Goal: Information Seeking & Learning: Learn about a topic

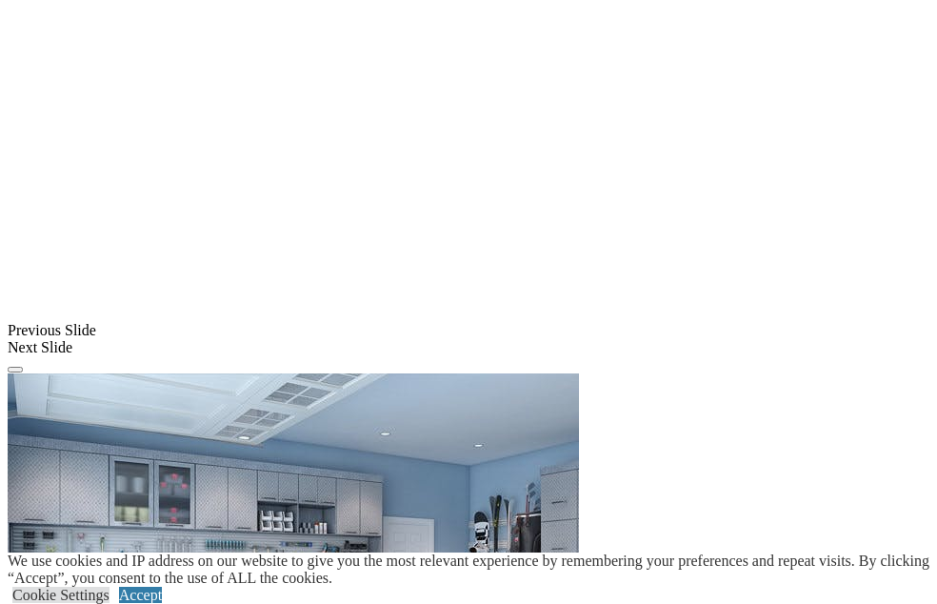
scroll to position [1481, 0]
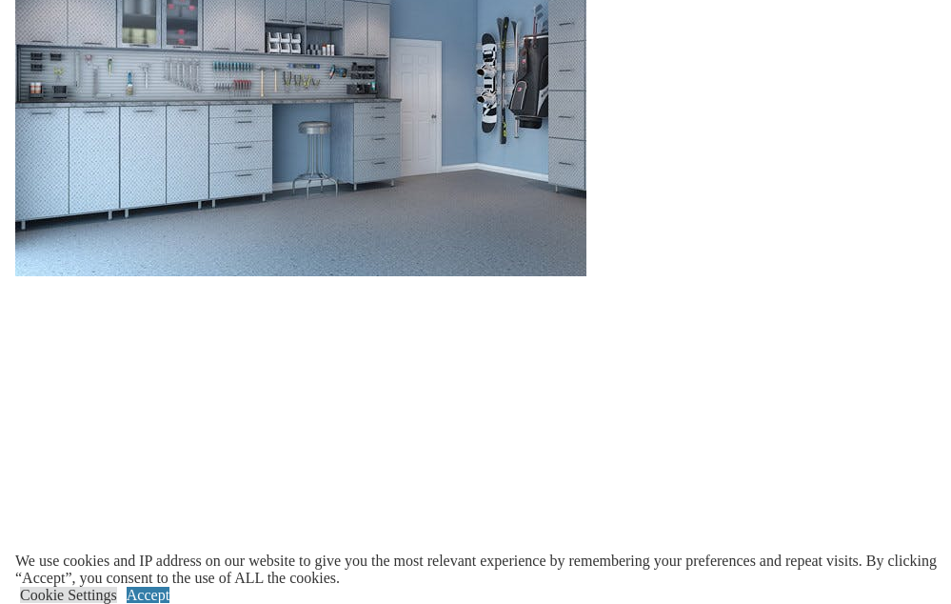
scroll to position [1968, 0]
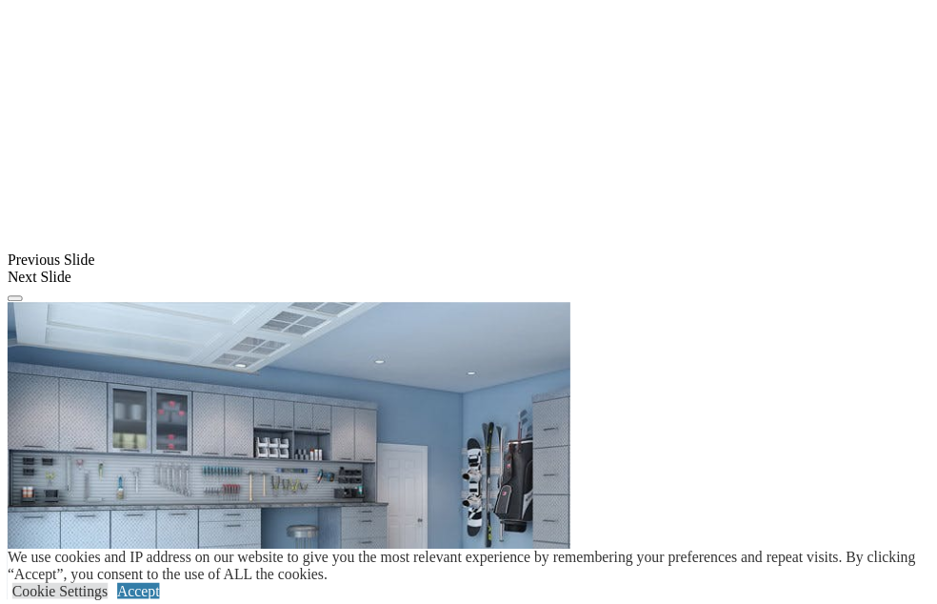
scroll to position [2052, 0]
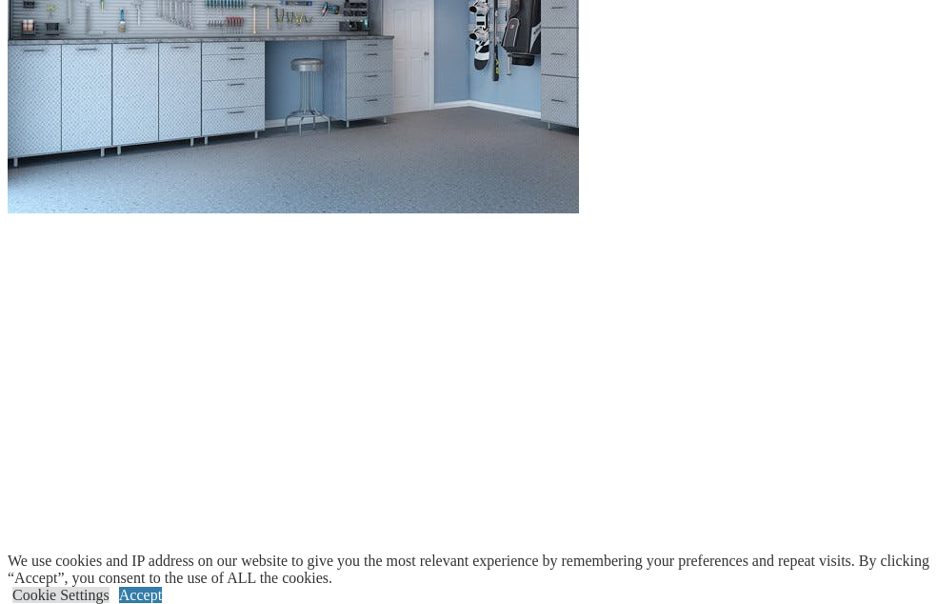
scroll to position [2437, 0]
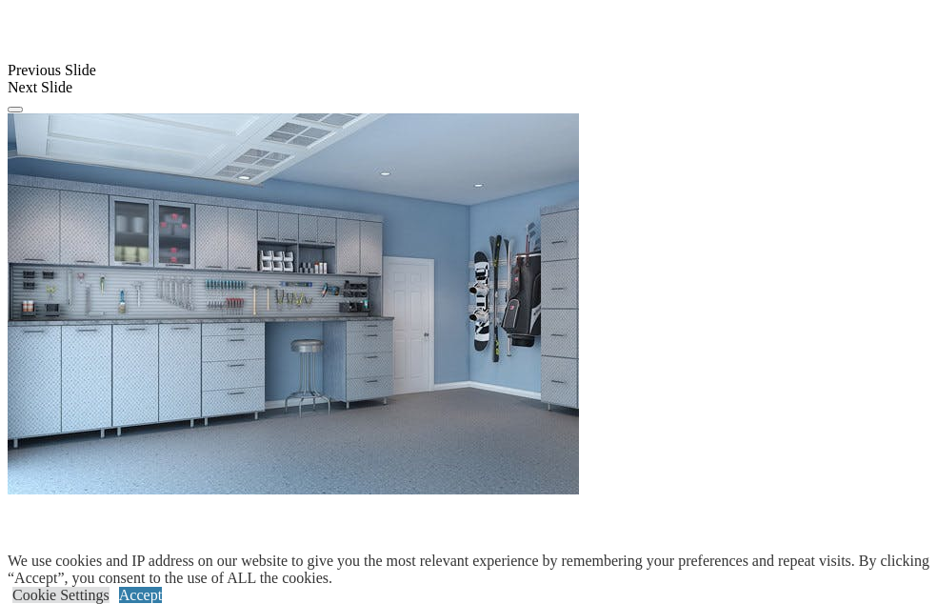
scroll to position [2150, 0]
